Goal: Communication & Community: Share content

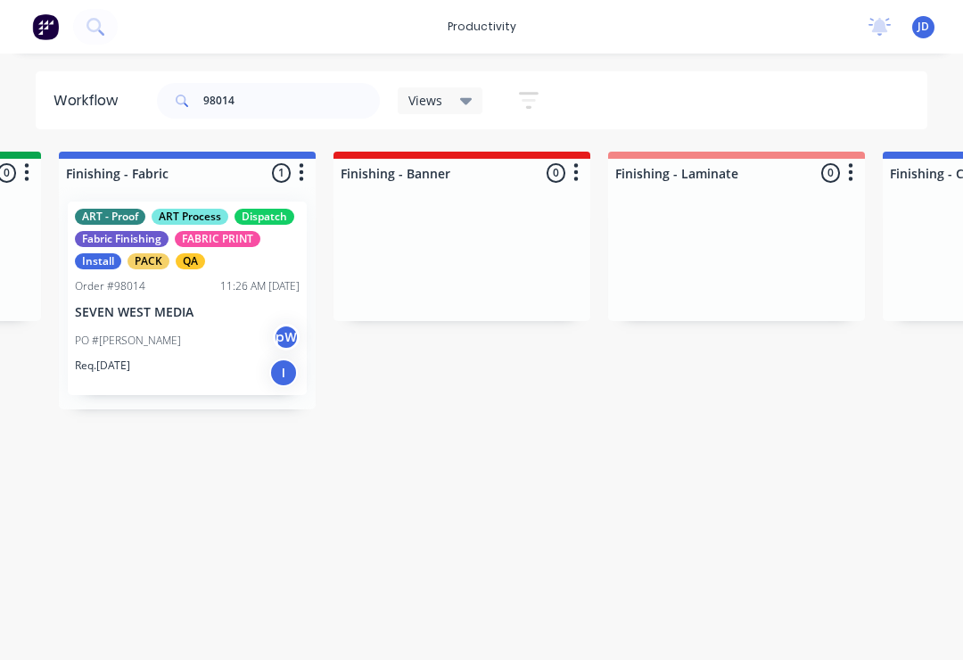
scroll to position [0, 3277]
click at [191, 358] on div "Req. [DATE] I" at bounding box center [185, 373] width 225 height 30
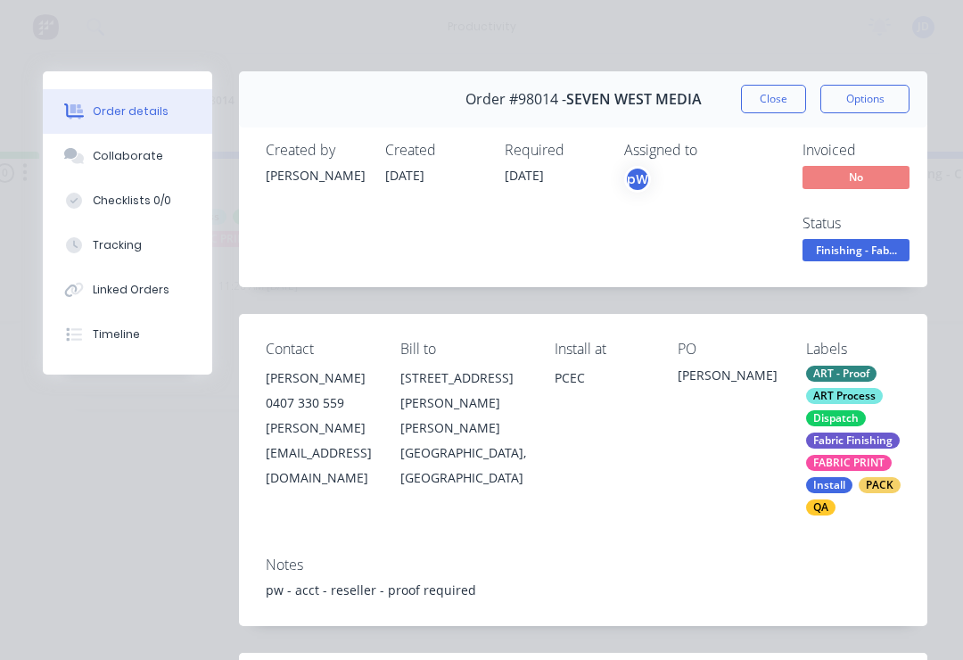
click at [135, 160] on div "Collaborate" at bounding box center [128, 156] width 70 height 16
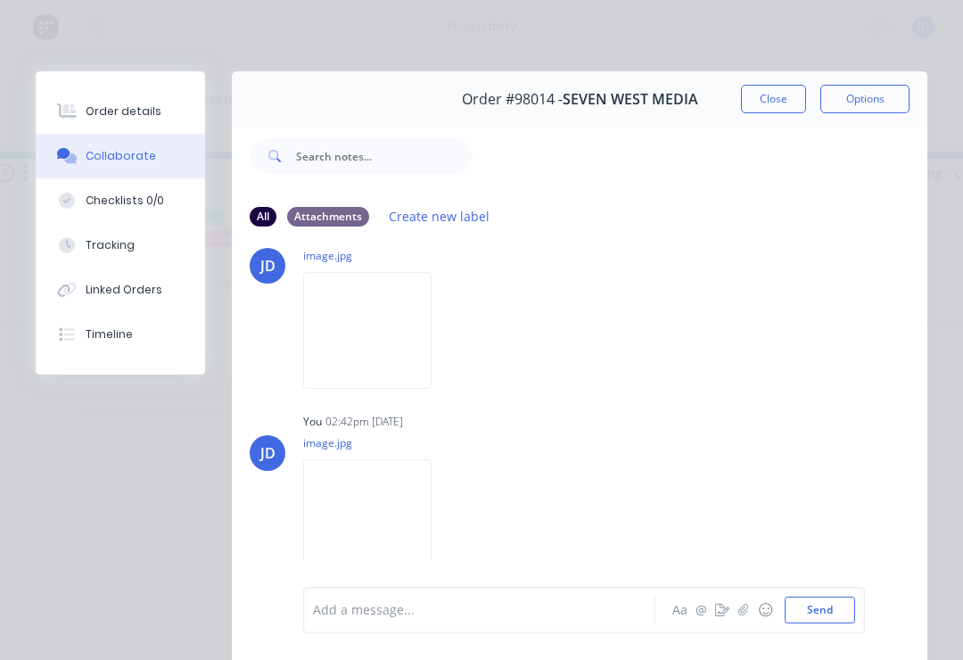
scroll to position [235, 0]
click at [741, 614] on icon "button" at bounding box center [743, 610] width 11 height 12
click at [850, 616] on button "Send" at bounding box center [820, 610] width 70 height 27
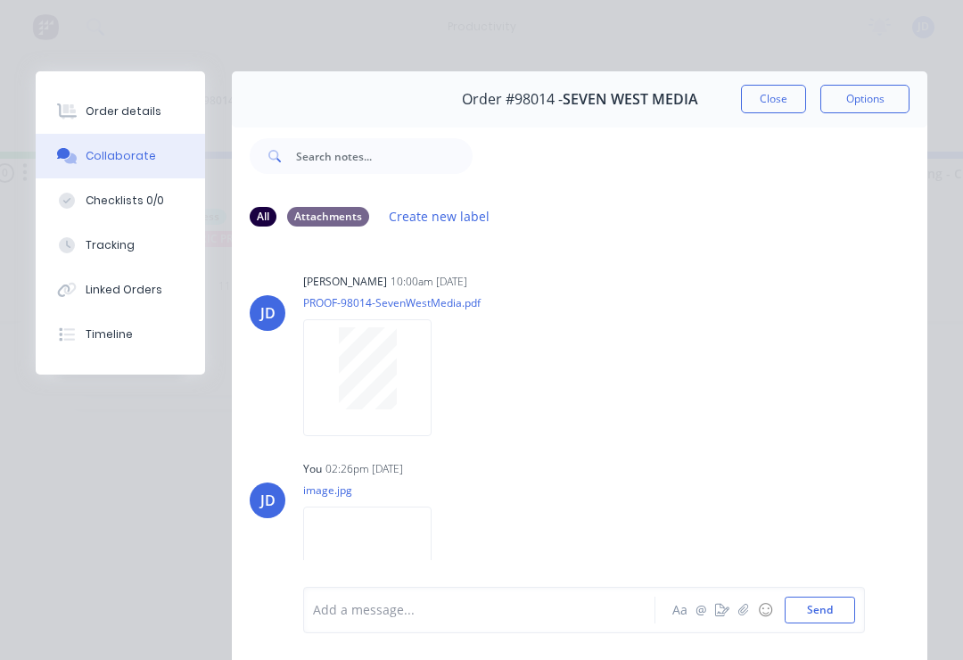
scroll to position [0, 0]
click at [774, 95] on button "Close" at bounding box center [773, 99] width 65 height 29
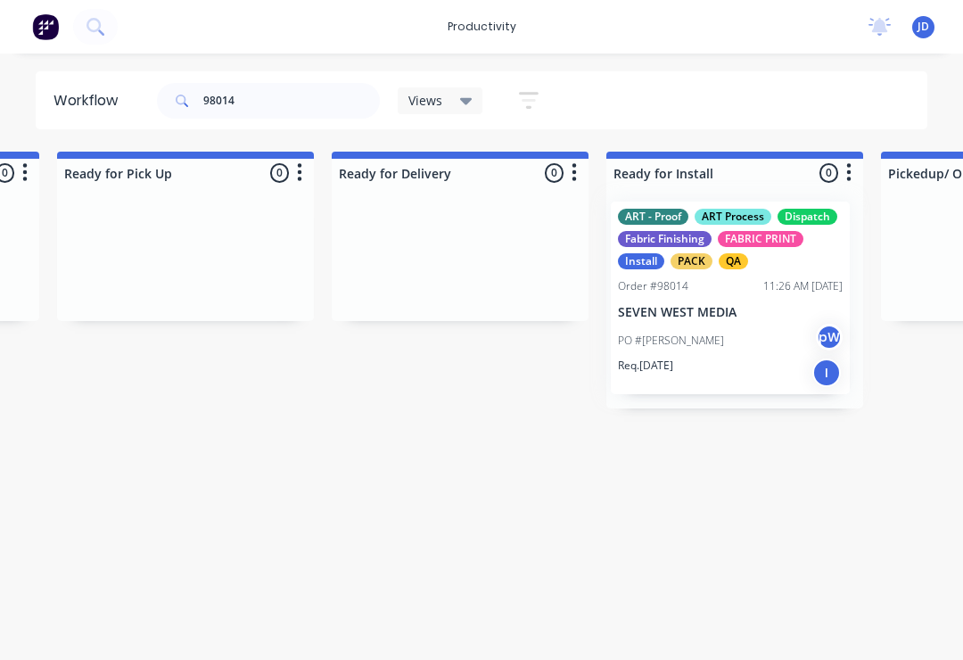
scroll to position [0, 5204]
click at [270, 115] on input "98014" at bounding box center [291, 101] width 177 height 36
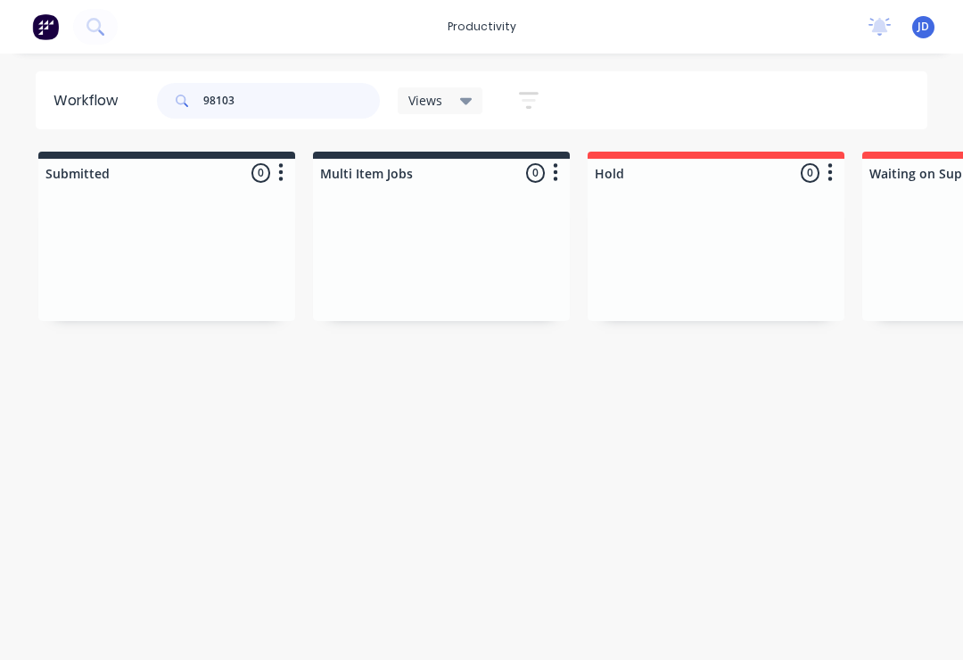
type input "98103"
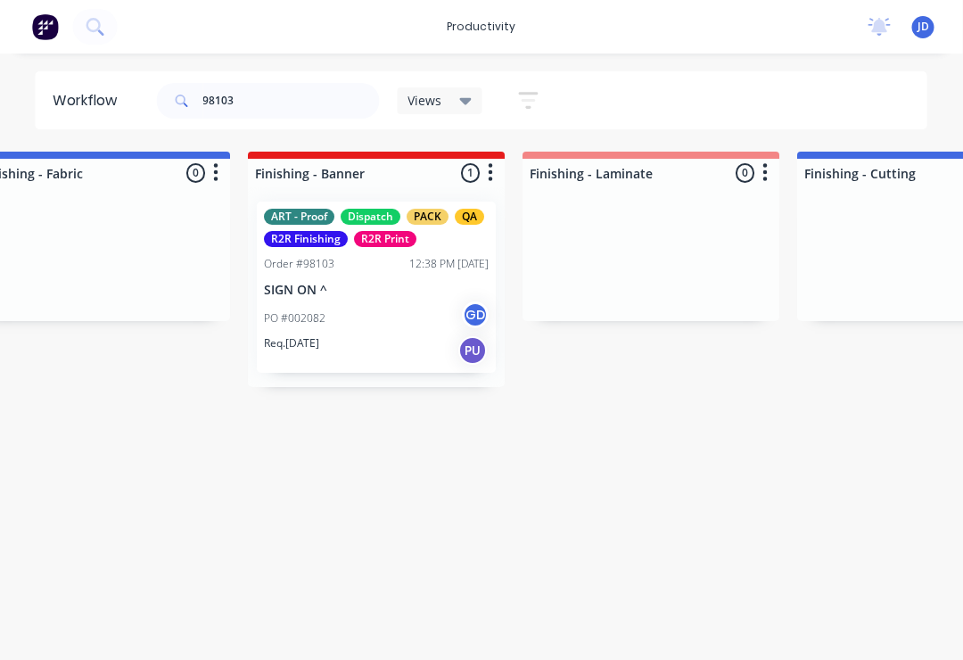
click at [375, 292] on p "SIGN ON ^" at bounding box center [377, 290] width 225 height 15
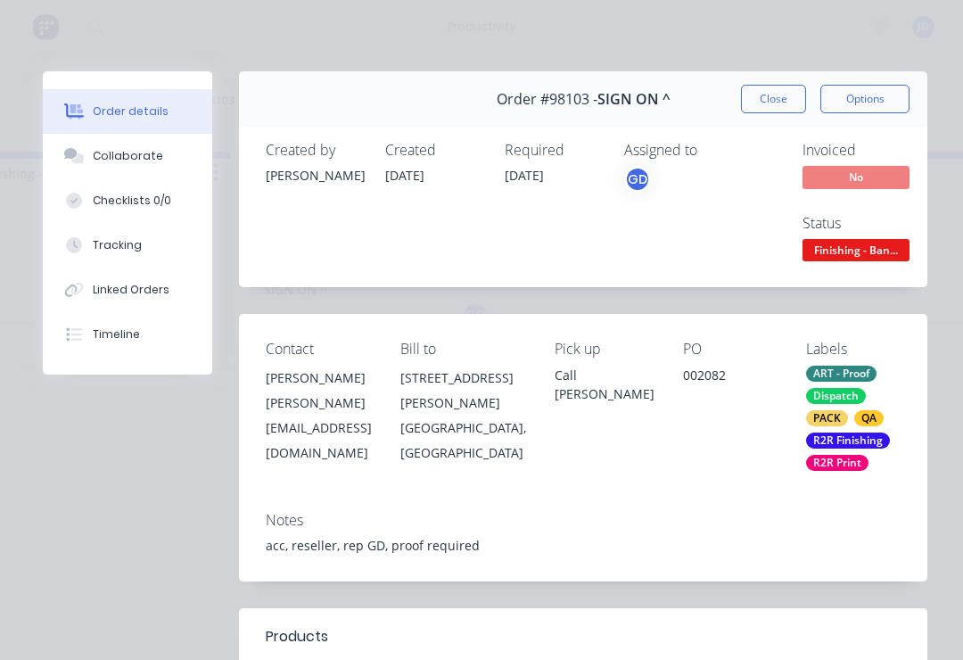
click at [147, 162] on div "Collaborate" at bounding box center [128, 156] width 70 height 16
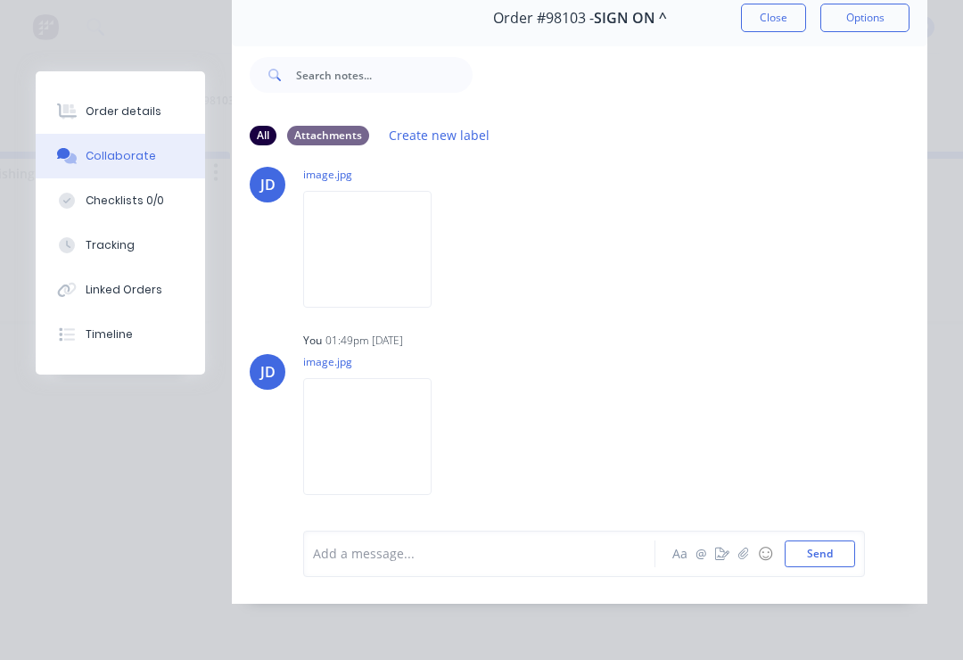
scroll to position [325, 0]
click at [740, 558] on icon "button" at bounding box center [743, 553] width 10 height 12
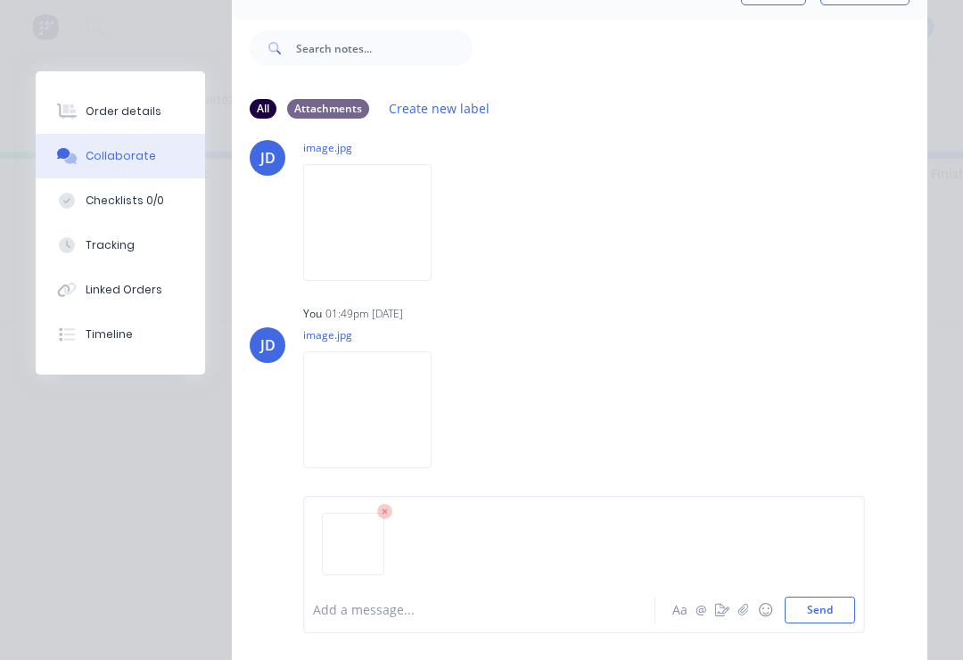
scroll to position [0, 3233]
click at [839, 605] on button "Send" at bounding box center [820, 610] width 70 height 27
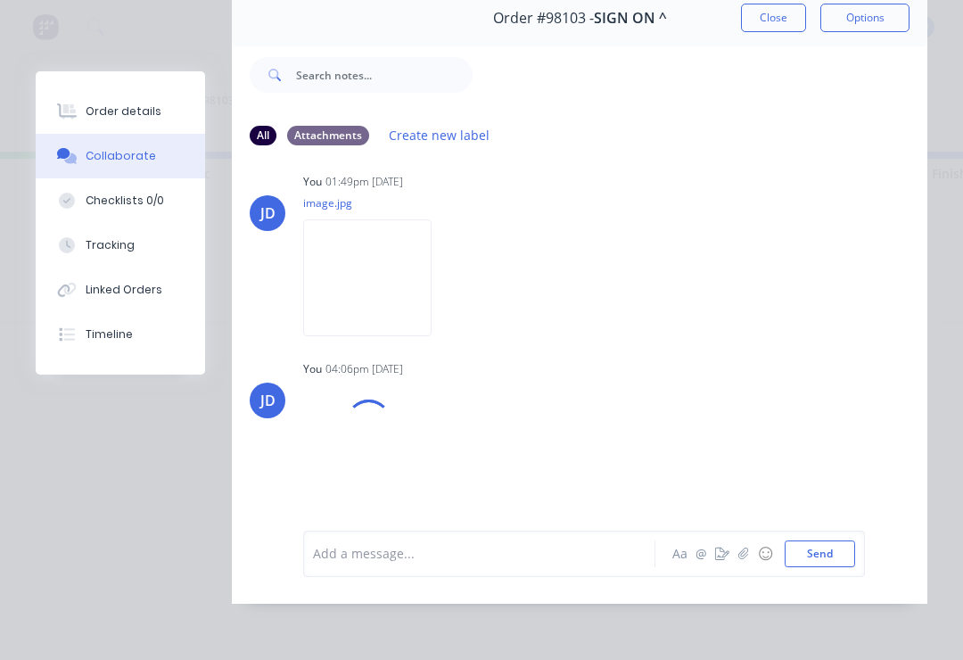
scroll to position [478, 0]
click at [736, 556] on button "button" at bounding box center [743, 553] width 21 height 21
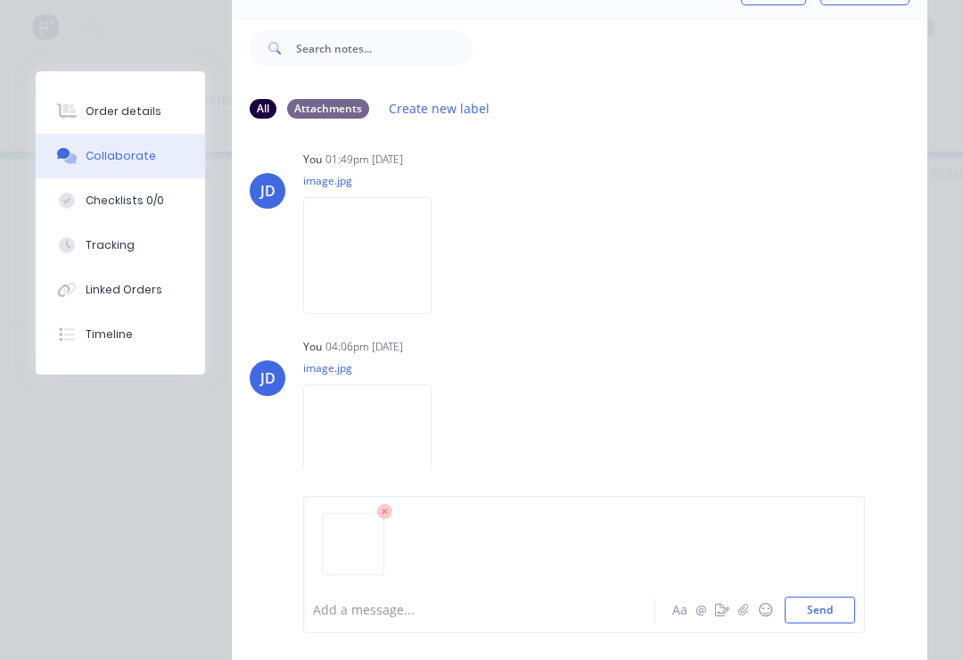
click at [849, 610] on button "Send" at bounding box center [820, 610] width 70 height 27
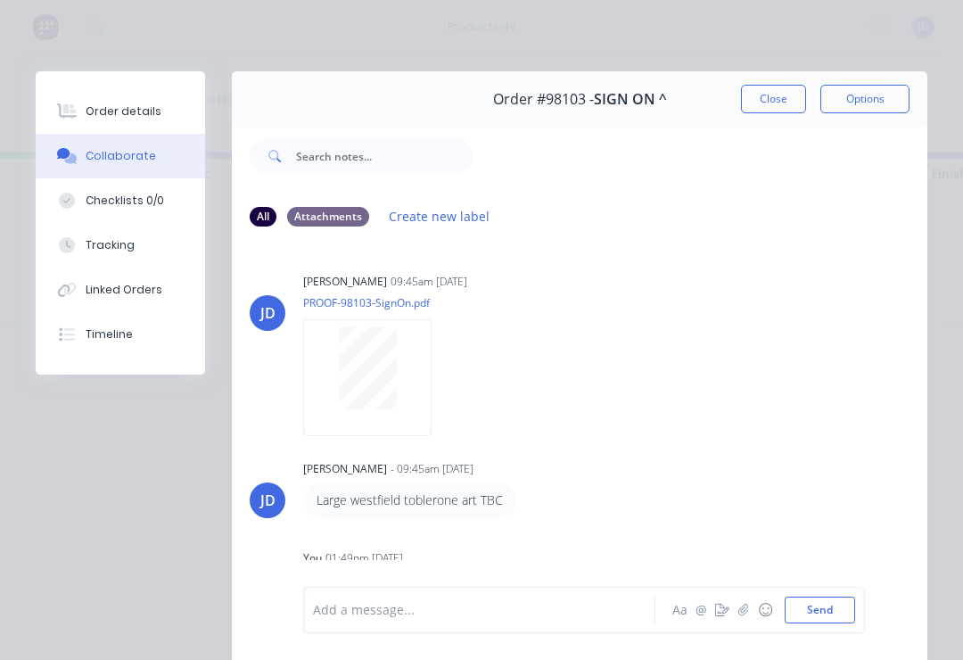
scroll to position [0, 0]
click at [776, 104] on button "Close" at bounding box center [773, 99] width 65 height 29
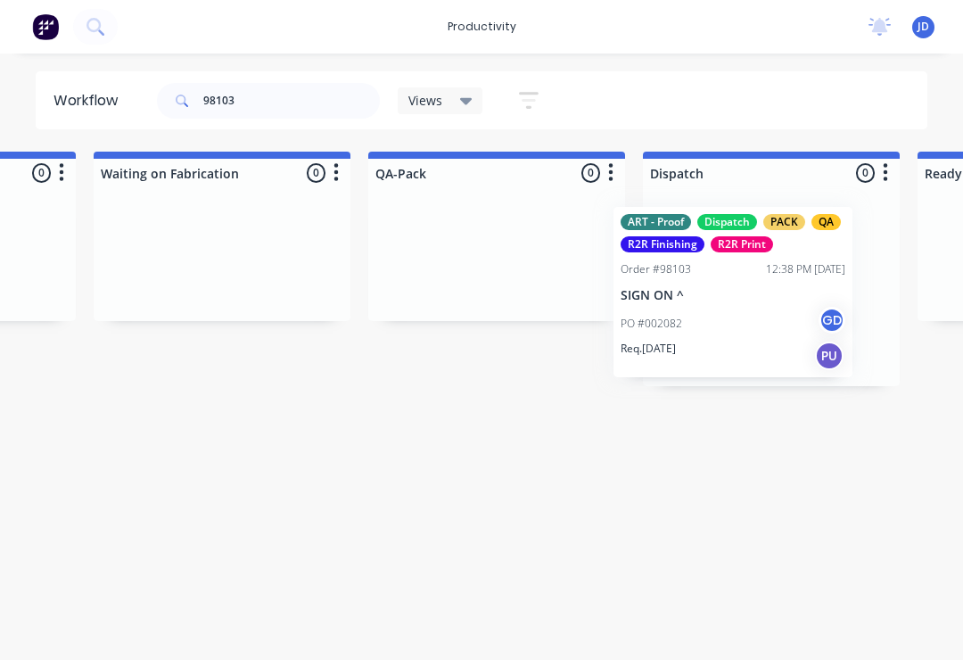
scroll to position [0, 4342]
